Goal: Find contact information: Obtain details needed to contact an individual or organization

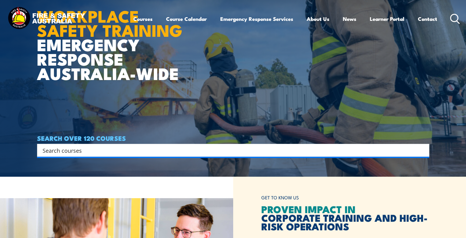
scroll to position [153, 0]
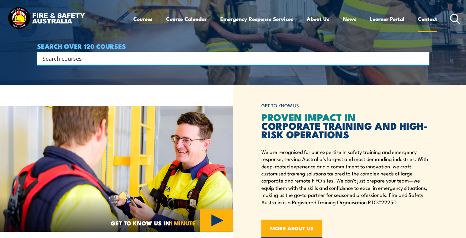
click at [426, 21] on link "Contact" at bounding box center [427, 19] width 19 height 16
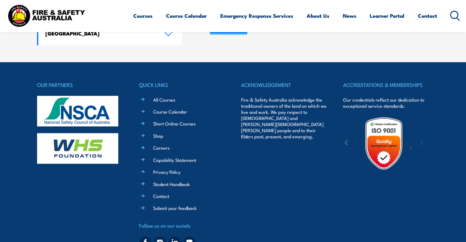
scroll to position [525, 0]
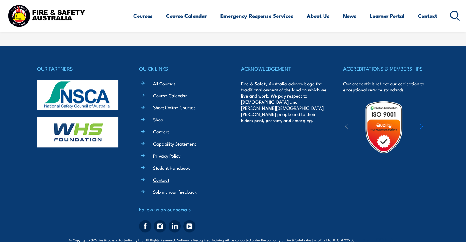
click at [164, 177] on link "Contact" at bounding box center [161, 180] width 16 height 6
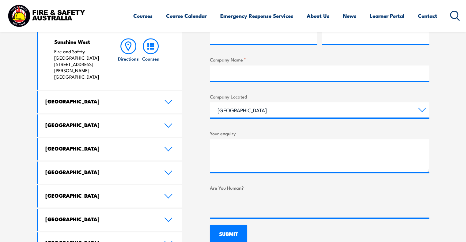
scroll to position [218, 0]
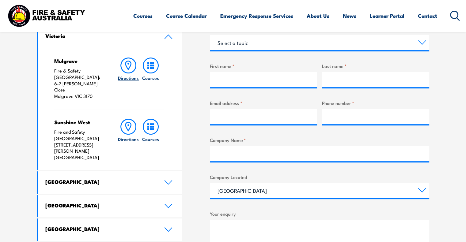
click at [130, 66] on icon at bounding box center [129, 65] width 6 height 9
